Goal: Complete application form: Complete application form

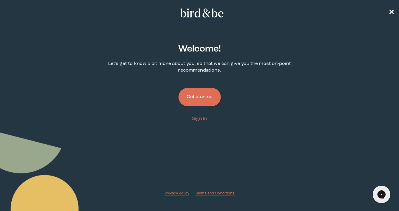
click at [204, 101] on button "Get started" at bounding box center [199, 97] width 42 height 18
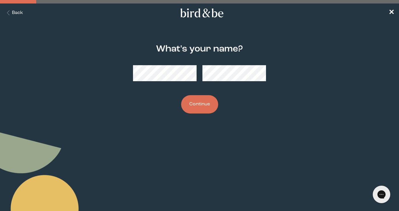
click at [201, 111] on button "Continue" at bounding box center [199, 104] width 37 height 18
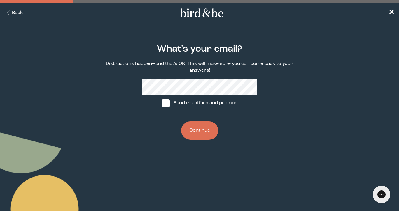
click at [206, 136] on button "Continue" at bounding box center [199, 131] width 37 height 18
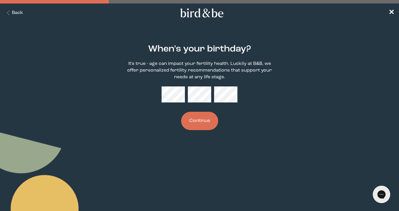
click at [203, 126] on button "Continue" at bounding box center [199, 121] width 37 height 18
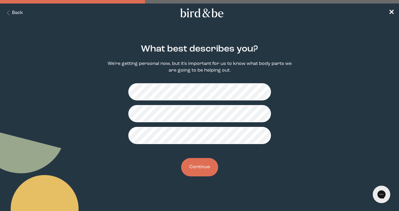
click at [195, 172] on button "Continue" at bounding box center [199, 167] width 37 height 18
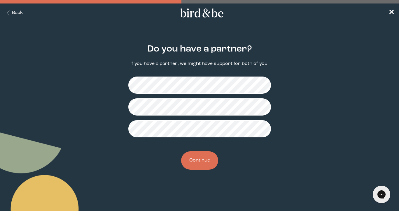
click at [204, 157] on button "Continue" at bounding box center [199, 161] width 37 height 18
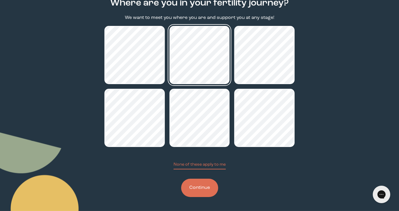
scroll to position [46, 0]
click at [199, 192] on button "Continue" at bounding box center [199, 188] width 37 height 18
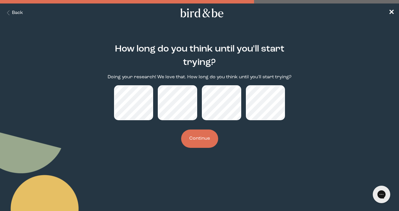
click at [194, 138] on button "Continue" at bounding box center [199, 139] width 37 height 18
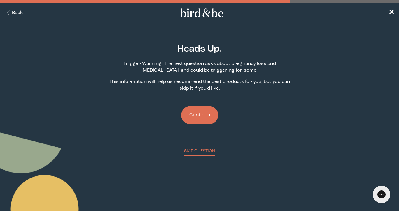
click at [208, 111] on button "Continue" at bounding box center [199, 115] width 37 height 18
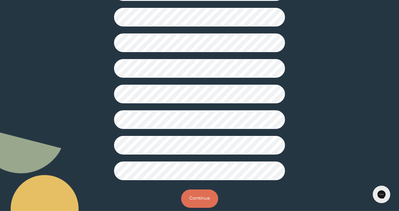
scroll to position [150, 0]
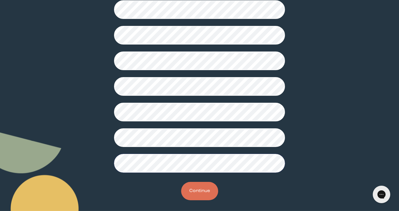
click at [195, 183] on button "Continue" at bounding box center [199, 191] width 37 height 18
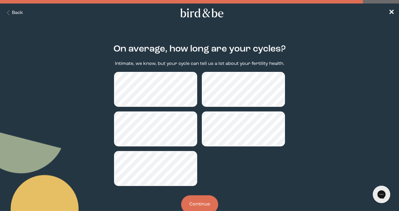
click at [201, 202] on button "Continue" at bounding box center [199, 205] width 37 height 18
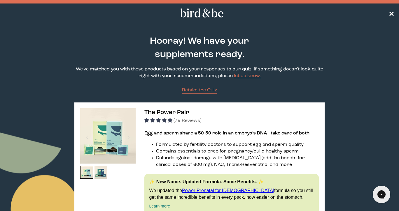
click at [392, 10] on span "✕" at bounding box center [391, 13] width 6 height 7
